Goal: Information Seeking & Learning: Learn about a topic

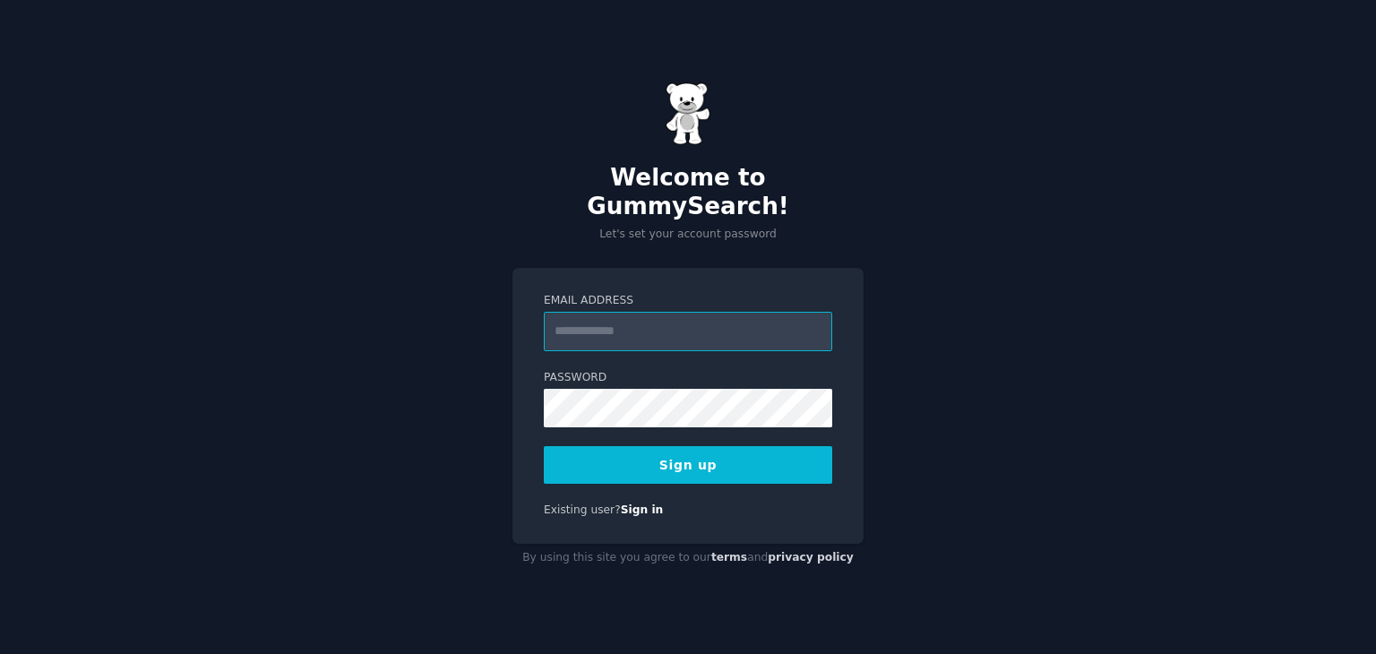
click at [579, 317] on input "Email Address" at bounding box center [688, 331] width 289 height 39
type input "**********"
click at [773, 463] on button "Sign up" at bounding box center [688, 465] width 289 height 38
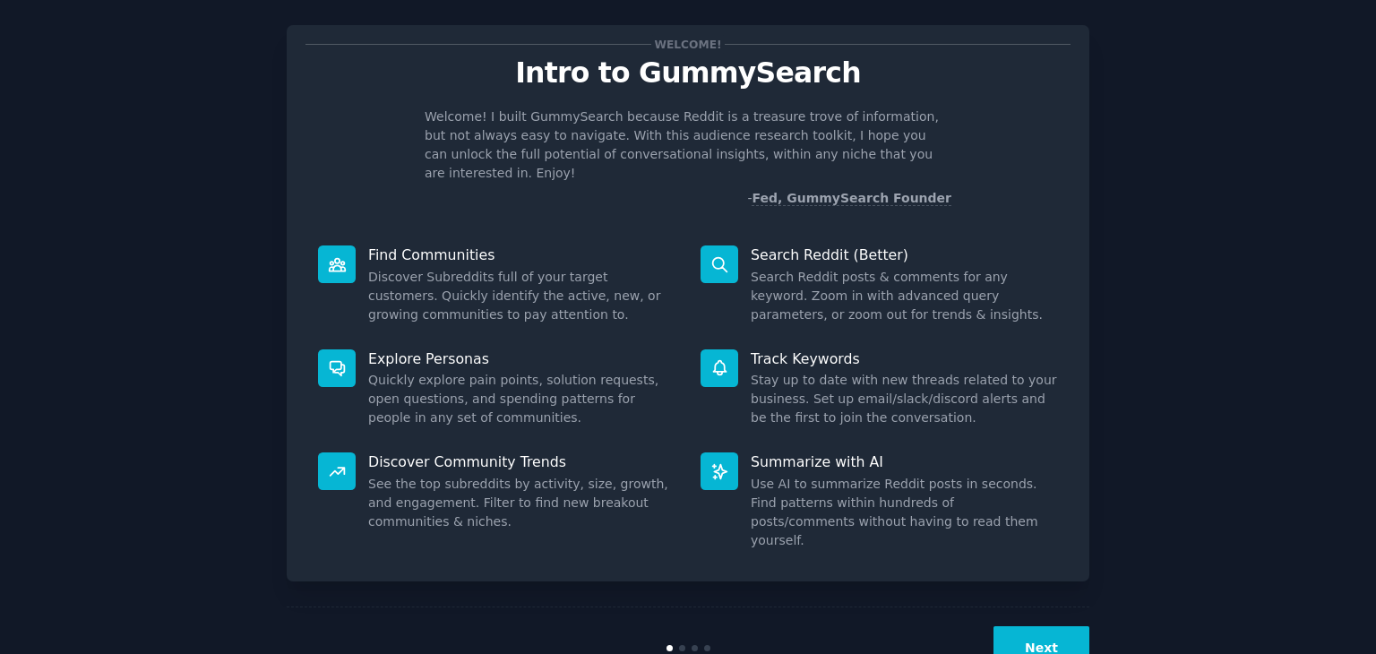
scroll to position [47, 0]
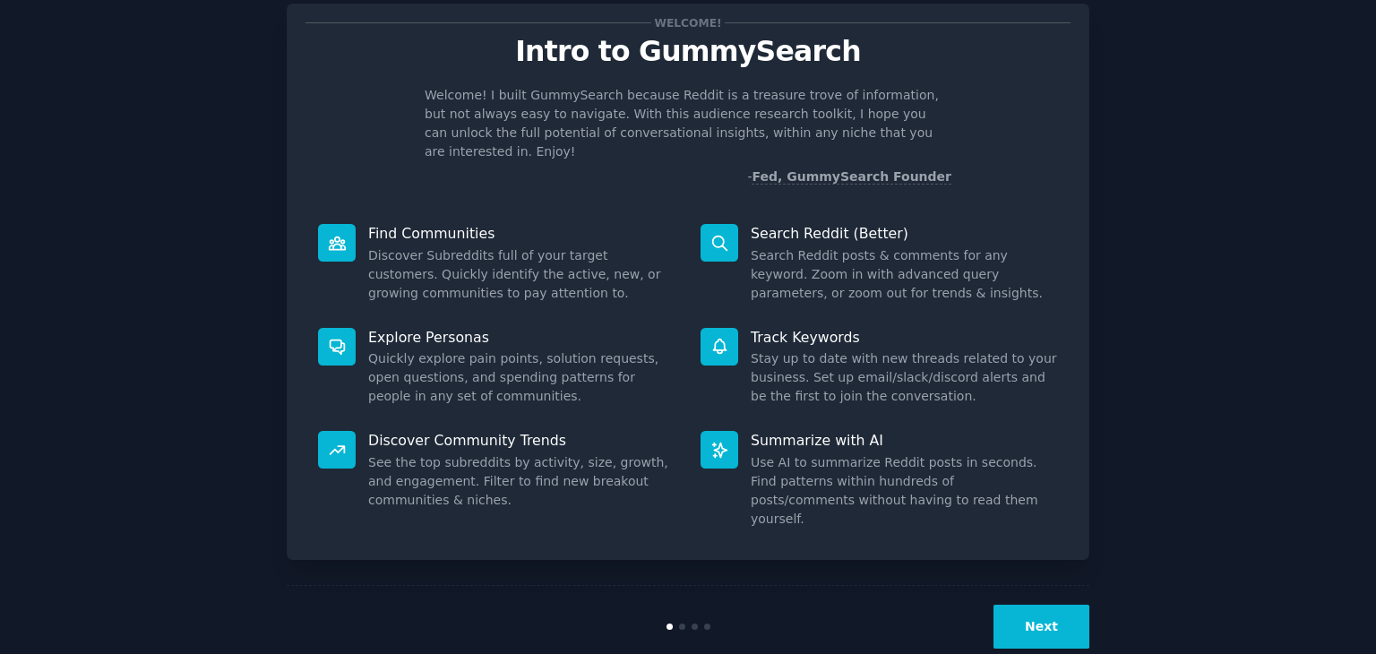
click at [1029, 605] on button "Next" at bounding box center [1042, 627] width 96 height 44
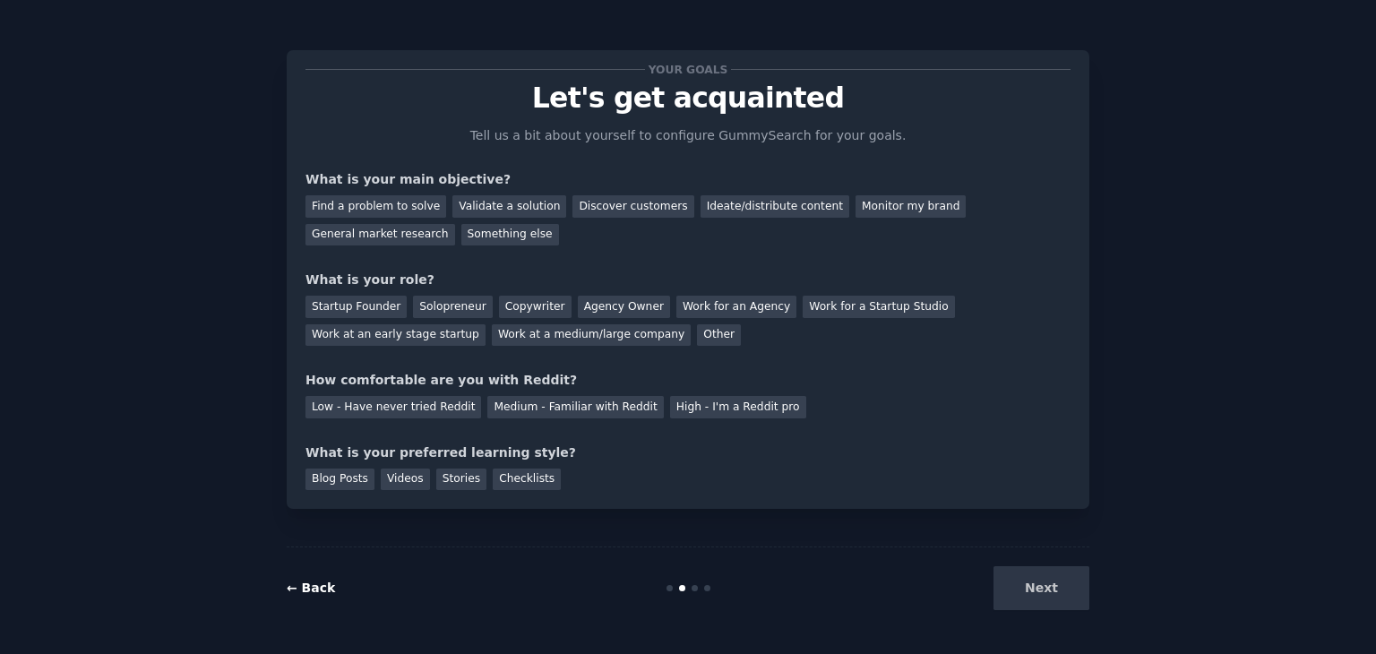
click at [301, 587] on link "← Back" at bounding box center [311, 588] width 48 height 14
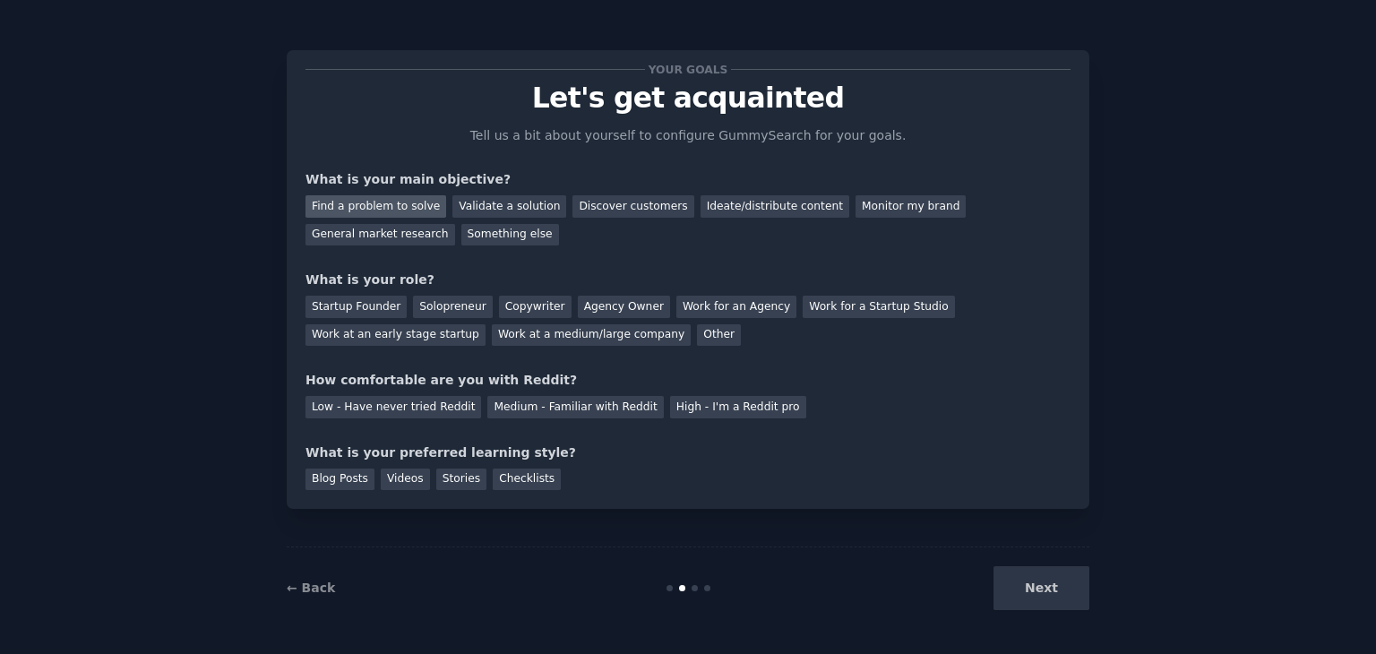
click at [389, 209] on div "Find a problem to solve" at bounding box center [376, 206] width 141 height 22
click at [487, 202] on div "Validate a solution" at bounding box center [510, 206] width 114 height 22
click at [611, 207] on div "Discover customers" at bounding box center [633, 206] width 121 height 22
click at [366, 172] on div "What is your main objective?" at bounding box center [688, 179] width 765 height 19
click at [461, 233] on div "Something else" at bounding box center [510, 235] width 98 height 22
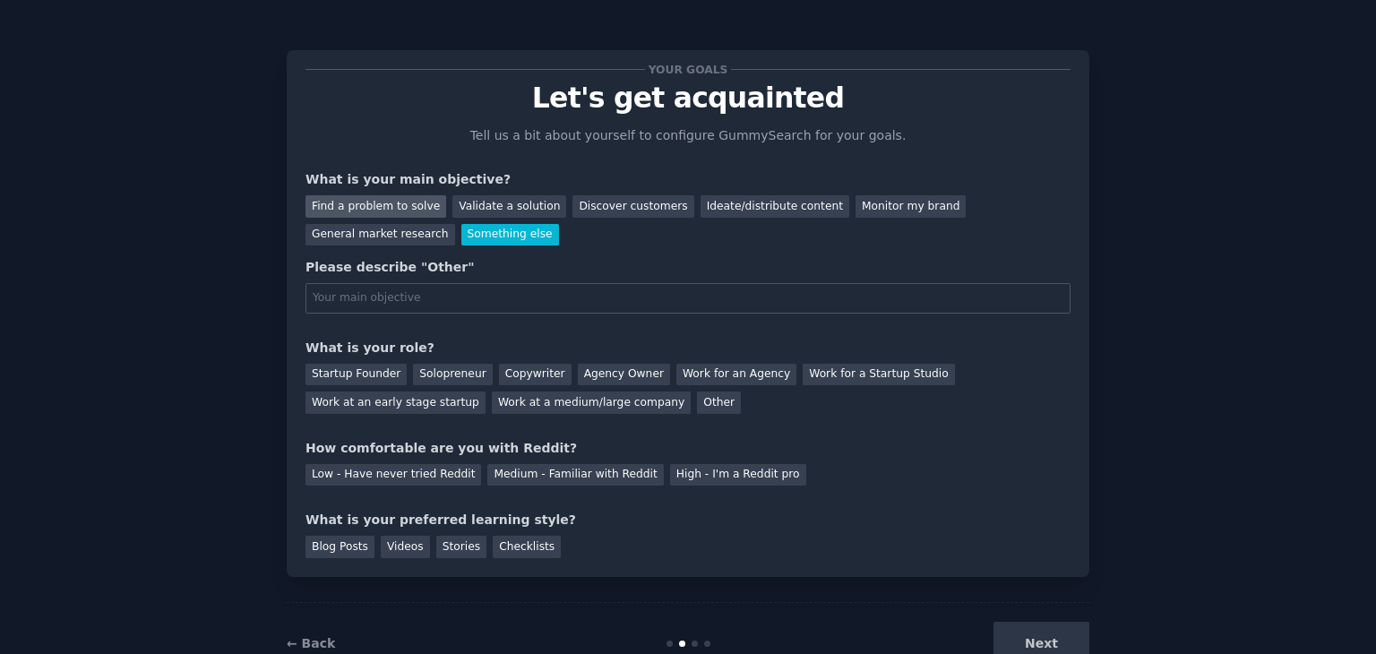
click at [371, 205] on div "Find a problem to solve" at bounding box center [376, 206] width 141 height 22
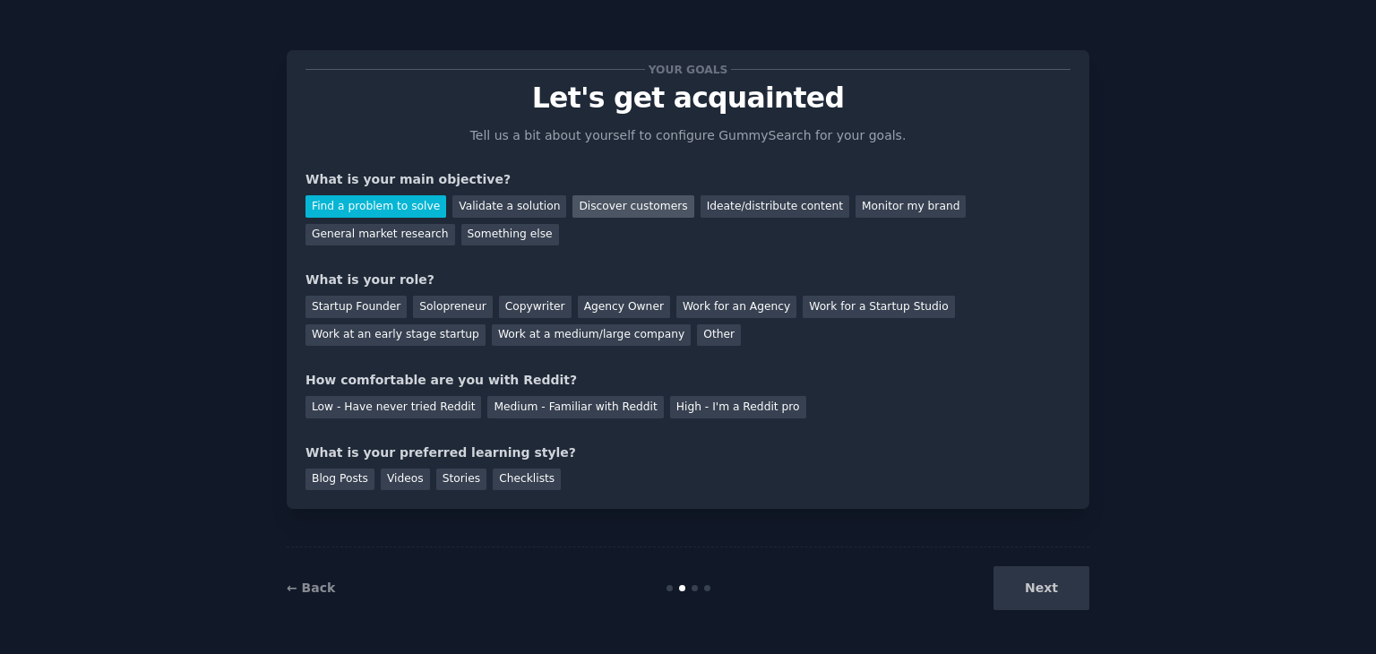
click at [588, 214] on div "Discover customers" at bounding box center [633, 206] width 121 height 22
click at [400, 205] on div "Find a problem to solve" at bounding box center [376, 206] width 141 height 22
click at [573, 208] on div "Discover customers" at bounding box center [633, 206] width 121 height 22
click at [1040, 600] on div "Next" at bounding box center [956, 588] width 268 height 44
click at [1047, 592] on div "Next" at bounding box center [956, 588] width 268 height 44
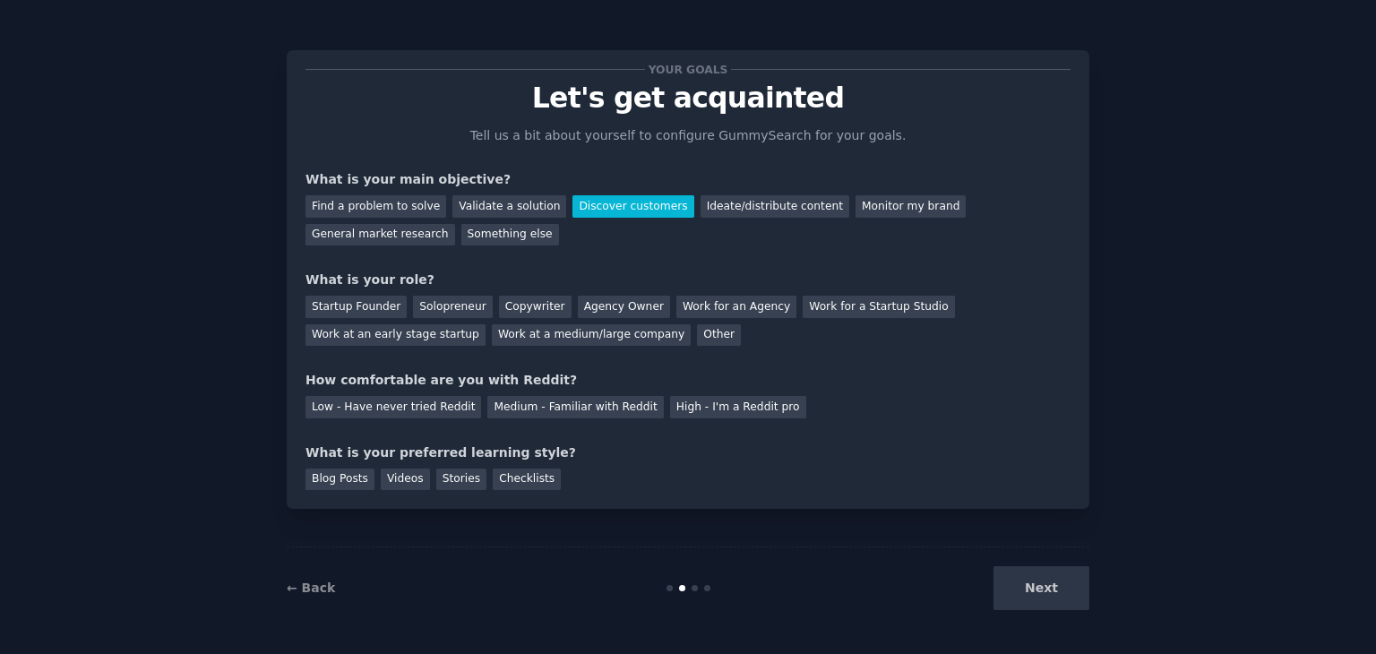
click at [1049, 585] on div "Next" at bounding box center [956, 588] width 268 height 44
click at [1039, 583] on div "Next" at bounding box center [956, 588] width 268 height 44
click at [1038, 582] on div "Next" at bounding box center [956, 588] width 268 height 44
click at [1037, 582] on div "Next" at bounding box center [956, 588] width 268 height 44
click at [317, 586] on link "← Back" at bounding box center [311, 588] width 48 height 14
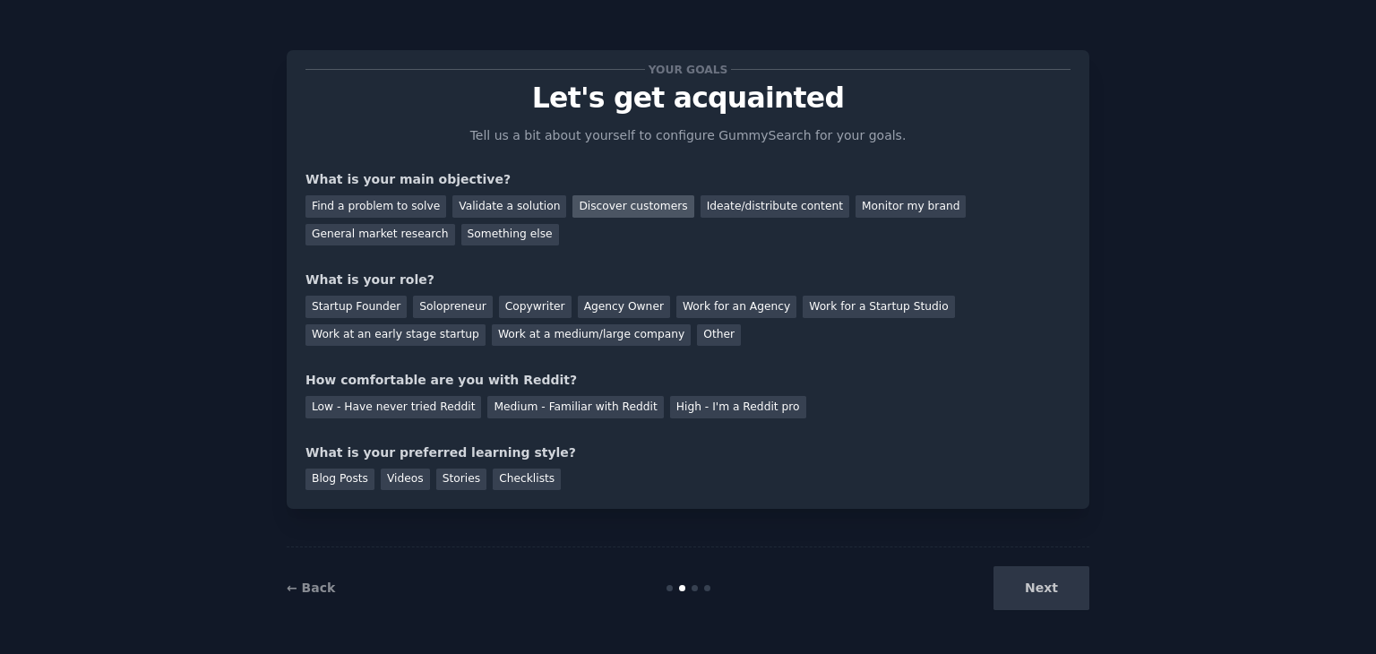
click at [623, 210] on div "Discover customers" at bounding box center [633, 206] width 121 height 22
click at [415, 411] on div "Low - Have never tried Reddit" at bounding box center [394, 407] width 176 height 22
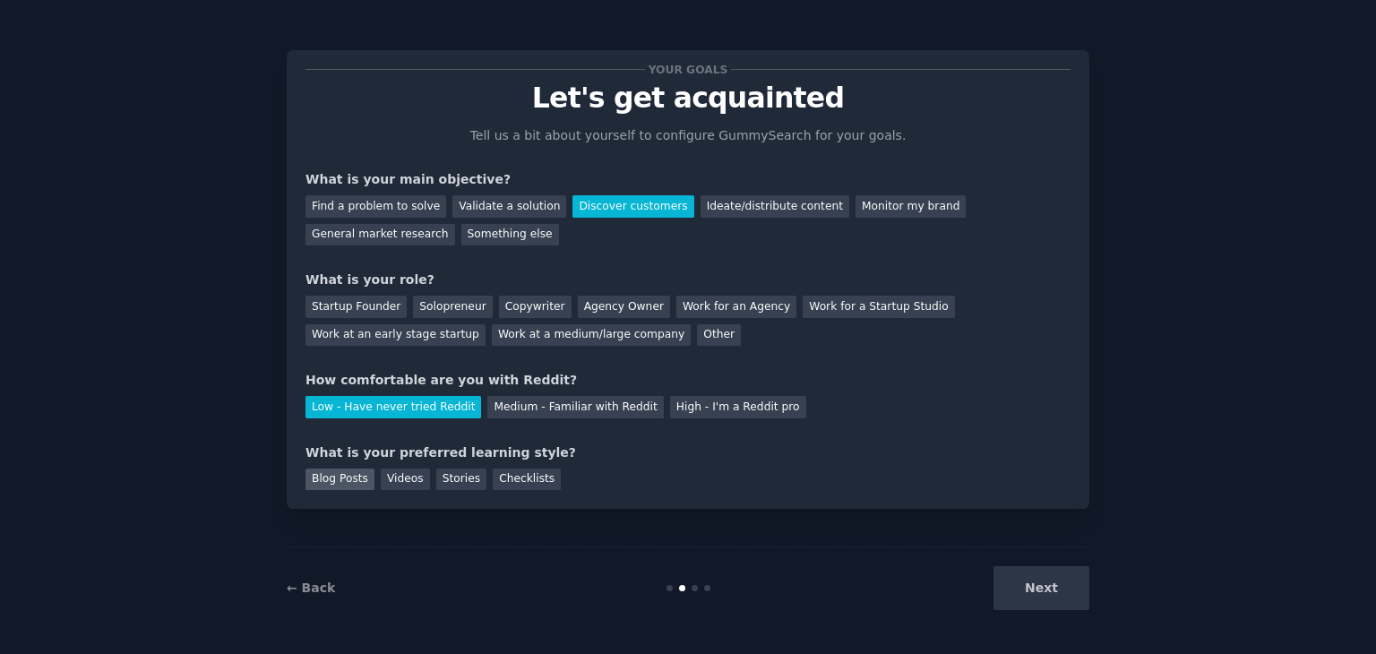
click at [333, 478] on div "Blog Posts" at bounding box center [340, 480] width 69 height 22
click at [444, 306] on div "Solopreneur" at bounding box center [452, 307] width 79 height 22
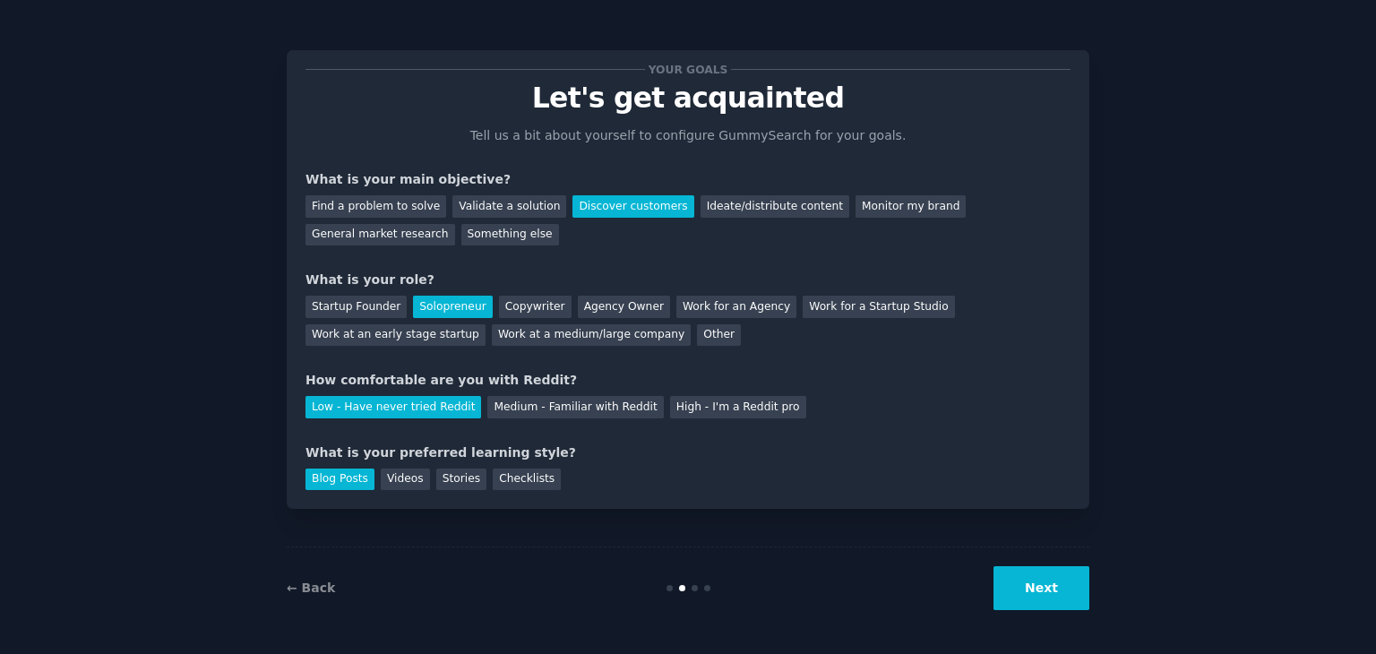
click at [1052, 578] on button "Next" at bounding box center [1042, 588] width 96 height 44
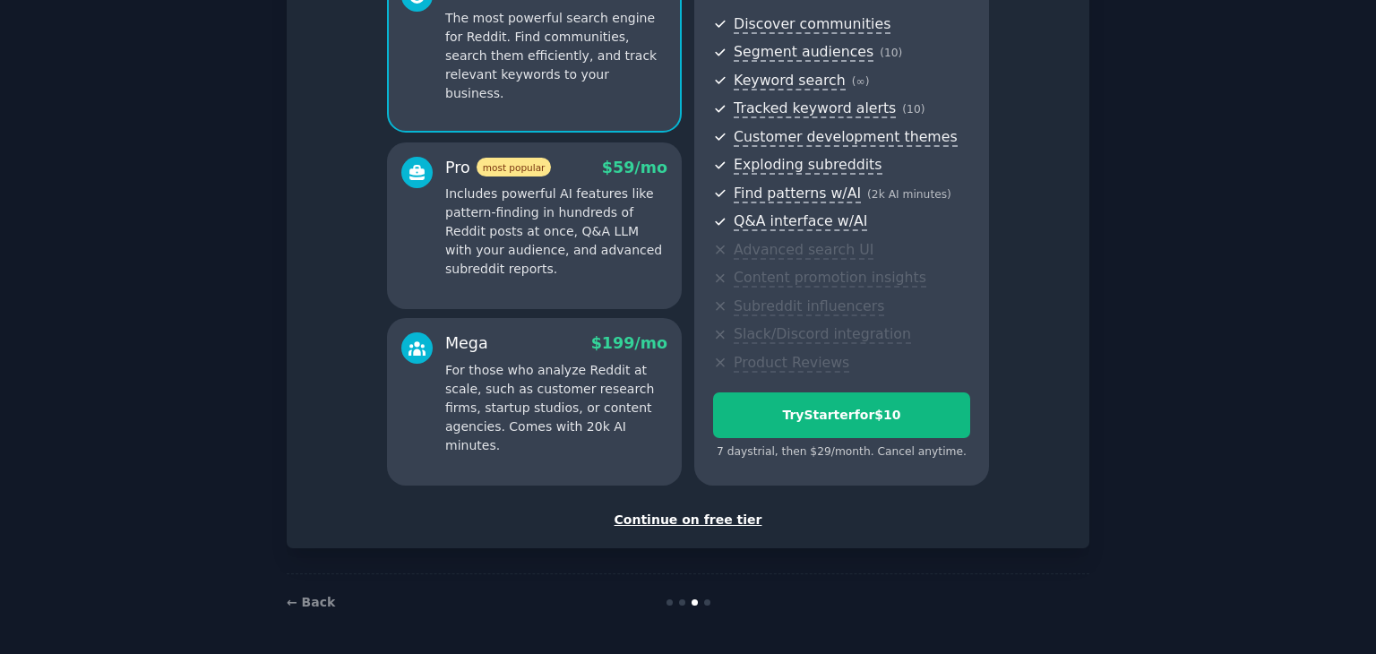
scroll to position [195, 0]
click at [731, 519] on div "Continue on free tier" at bounding box center [688, 519] width 765 height 19
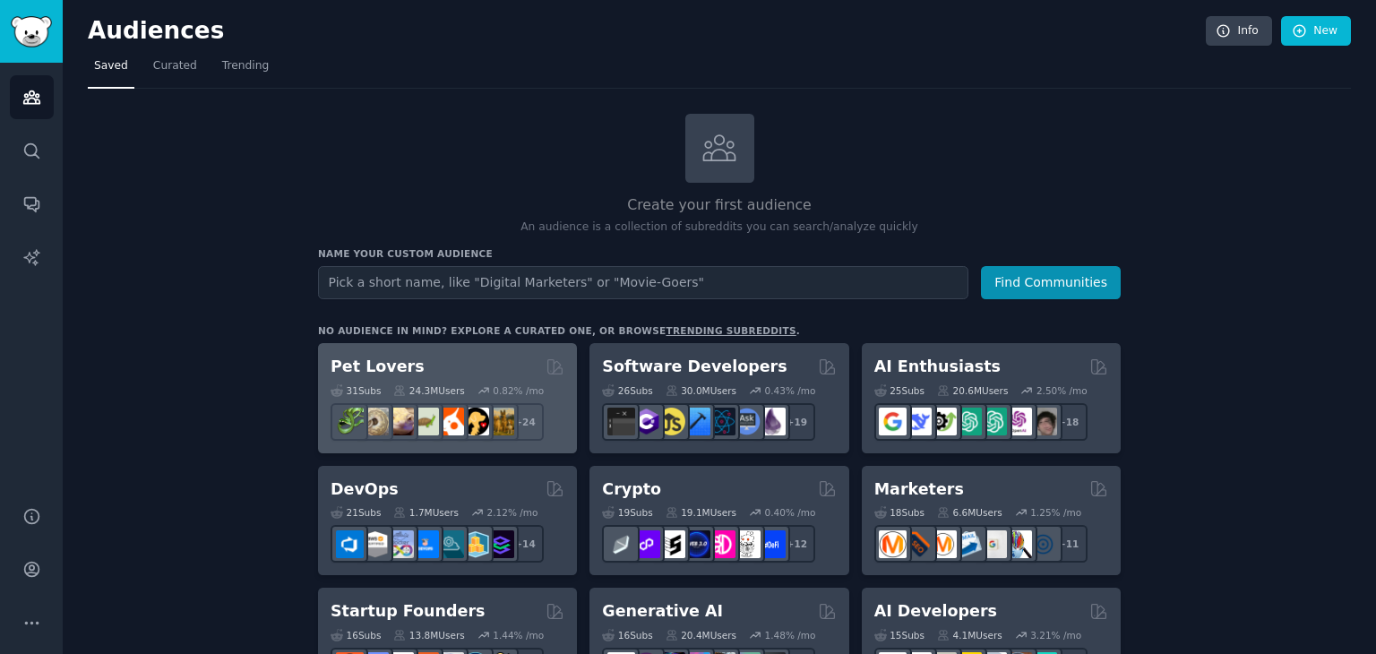
click at [470, 357] on div "Pet Lovers" at bounding box center [448, 367] width 234 height 22
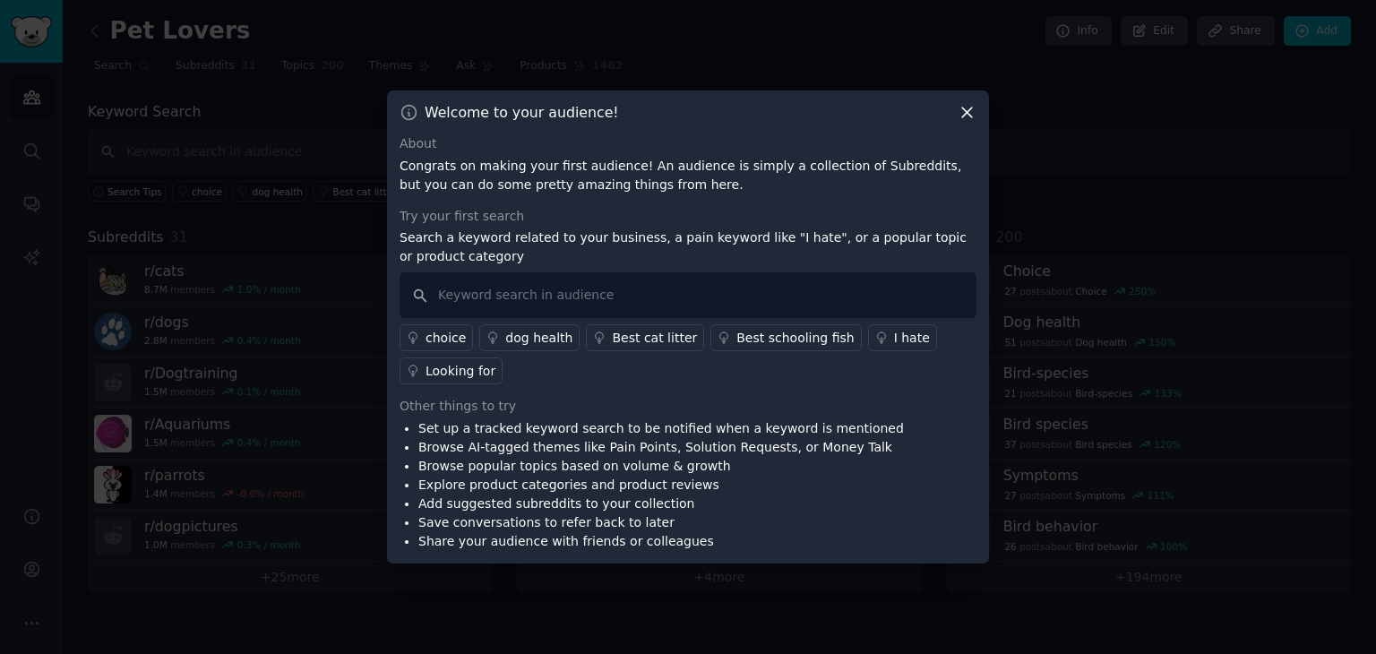
click at [964, 113] on icon at bounding box center [967, 112] width 19 height 19
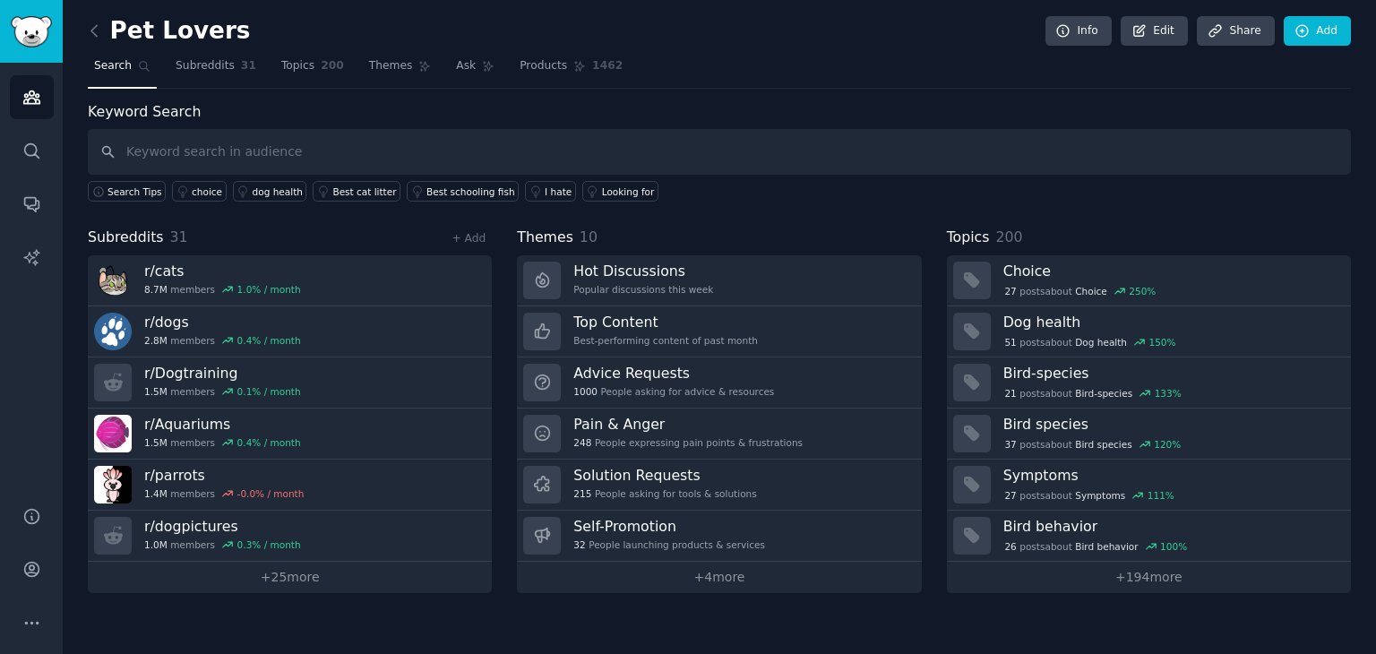
click at [1089, 103] on div "Keyword Search Search Tips choice dog health Best cat litter Best schooling fis…" at bounding box center [719, 151] width 1263 height 101
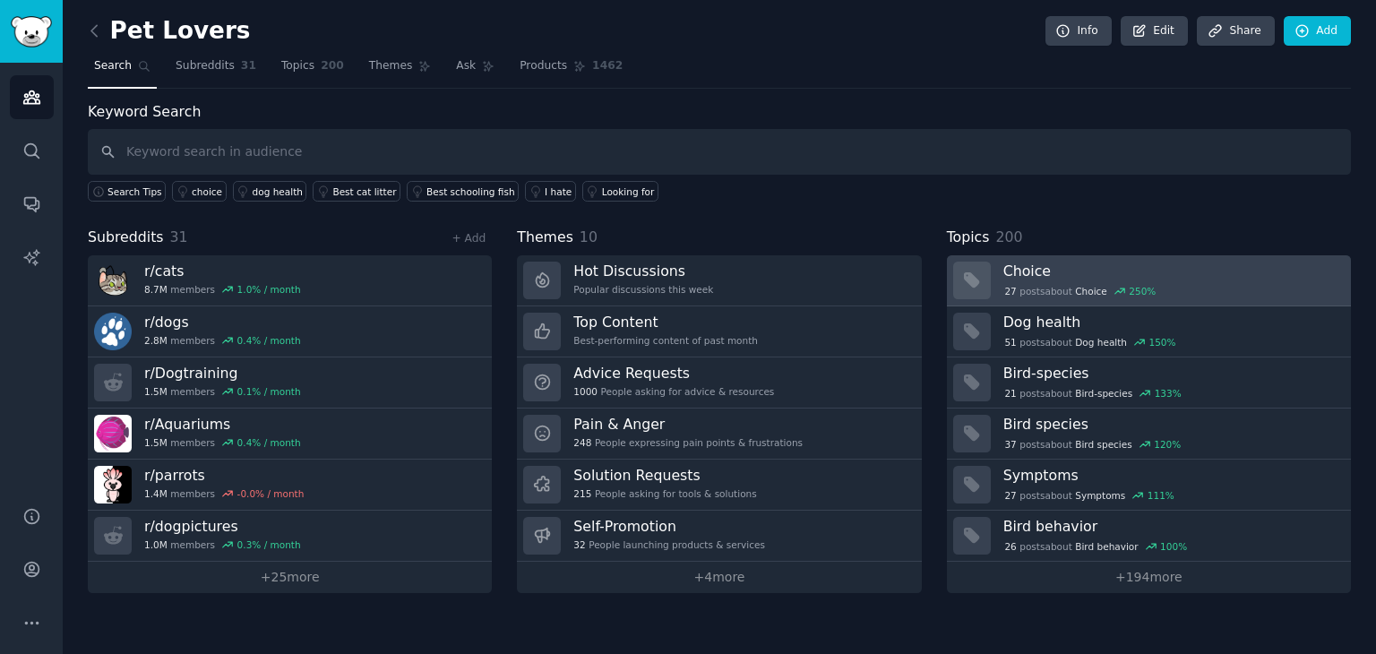
click at [1052, 280] on div "27 post s about Choice 250 %" at bounding box center [1171, 289] width 335 height 19
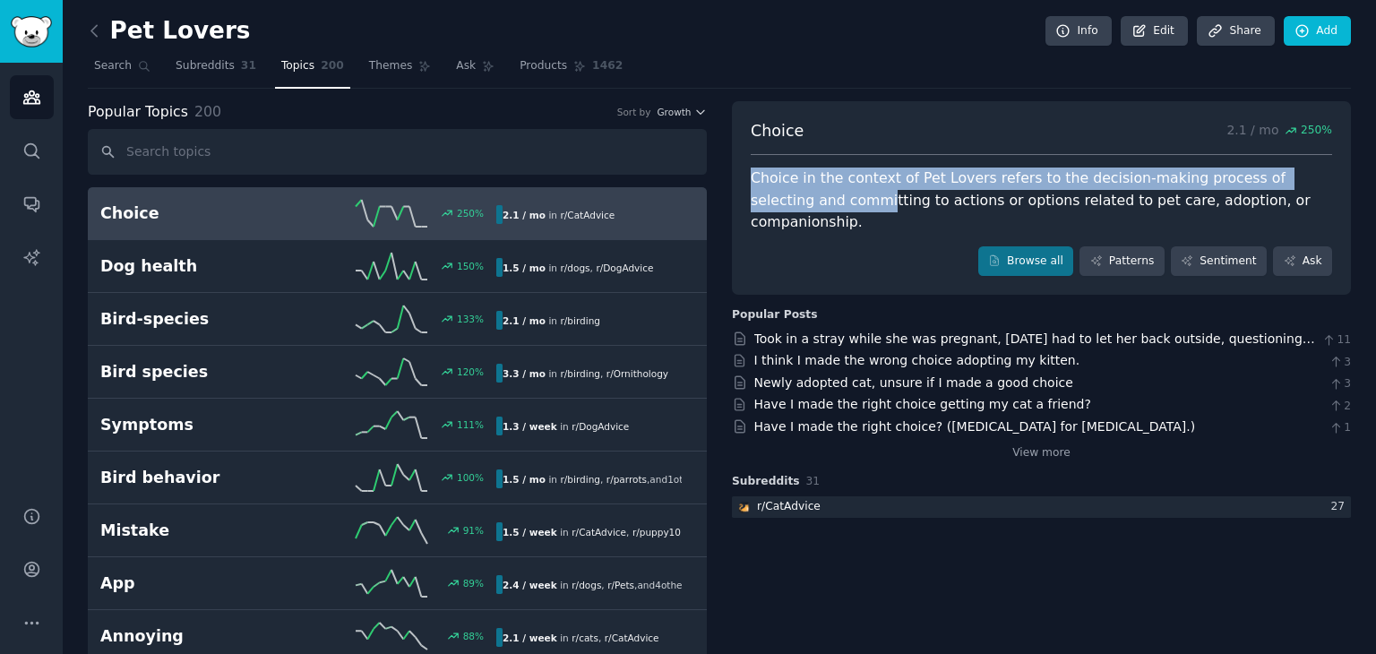
drag, startPoint x: 753, startPoint y: 179, endPoint x: 1073, endPoint y: 209, distance: 321.3
click at [1073, 209] on div "Choice in the context of Pet Lovers refers to the decision-making process of se…" at bounding box center [1042, 201] width 582 height 66
click at [882, 164] on div "Choice 2.1 / mo 250 % Choice in the context of Pet Lovers refers to the decisio…" at bounding box center [1041, 198] width 619 height 194
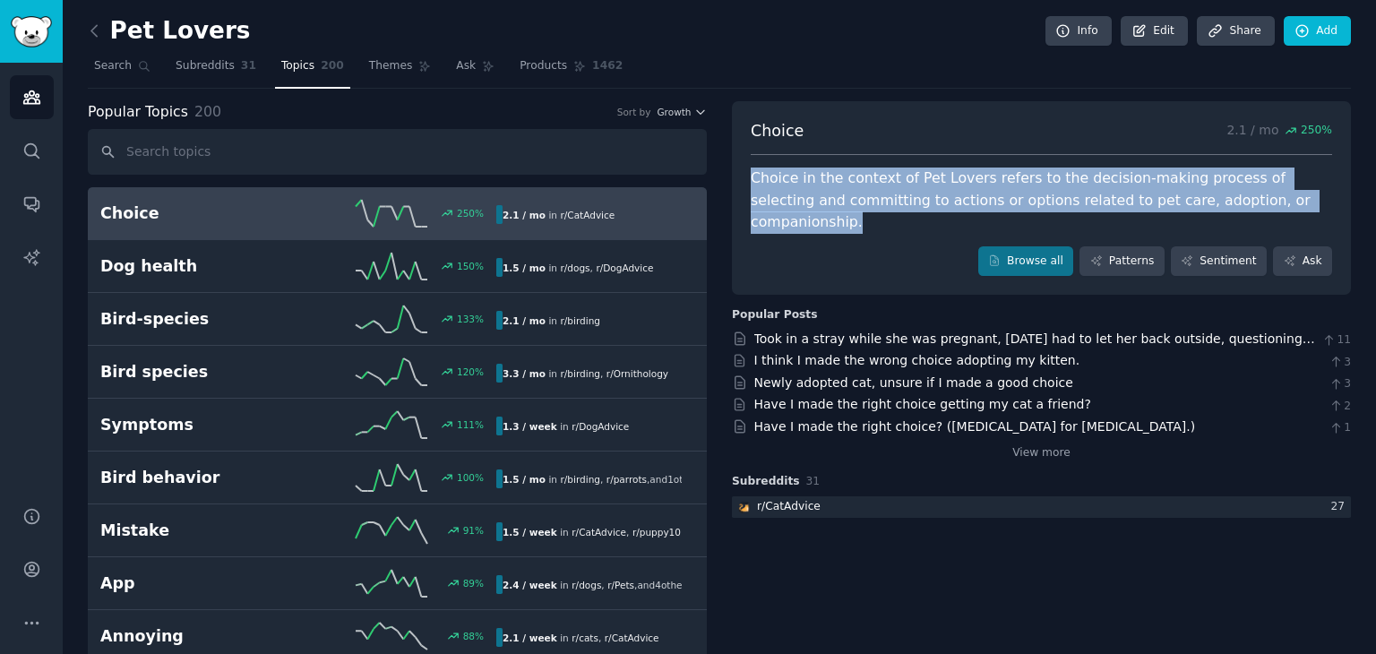
drag, startPoint x: 749, startPoint y: 176, endPoint x: 1258, endPoint y: 205, distance: 509.8
click at [1258, 205] on div "Choice in the context of Pet Lovers refers to the decision-making process of se…" at bounding box center [1042, 201] width 582 height 66
copy div "Choice in the context of Pet Lovers refers to the decision-making process of se…"
